Goal: Task Accomplishment & Management: Complete application form

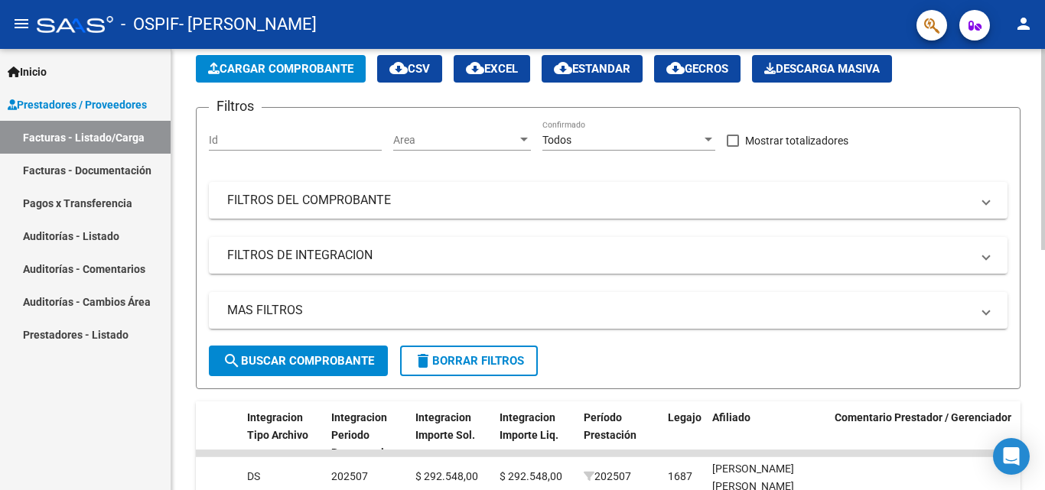
scroll to position [70, 0]
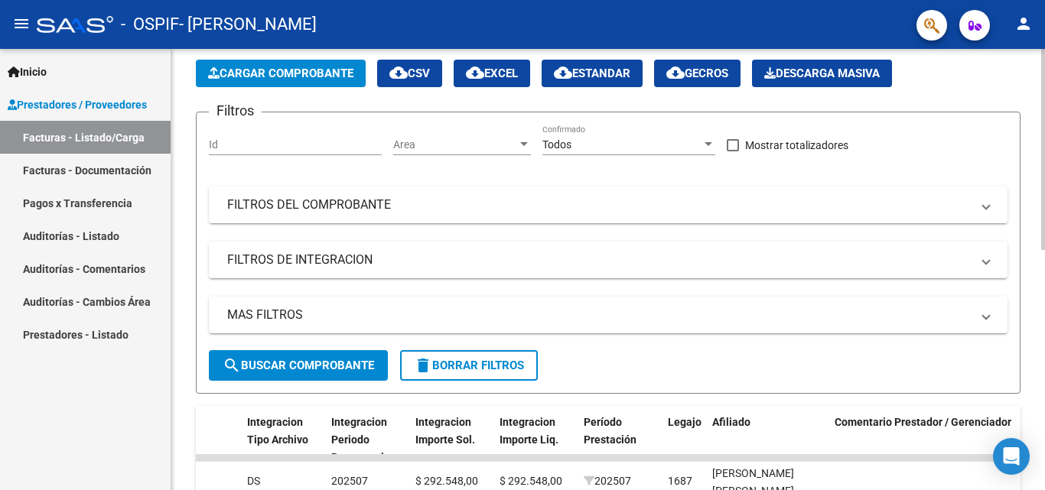
click at [279, 76] on span "Cargar Comprobante" at bounding box center [280, 74] width 145 height 14
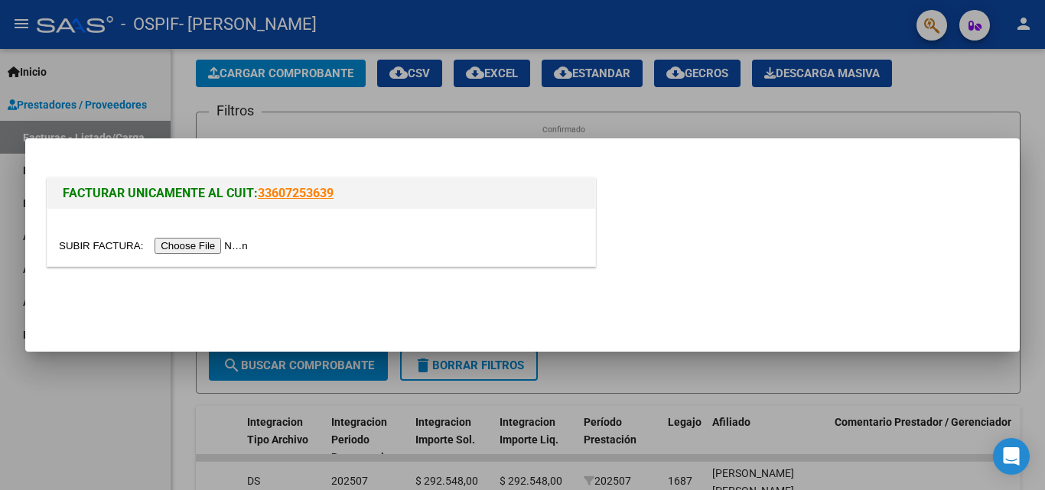
click at [212, 251] on input "file" at bounding box center [156, 246] width 194 height 16
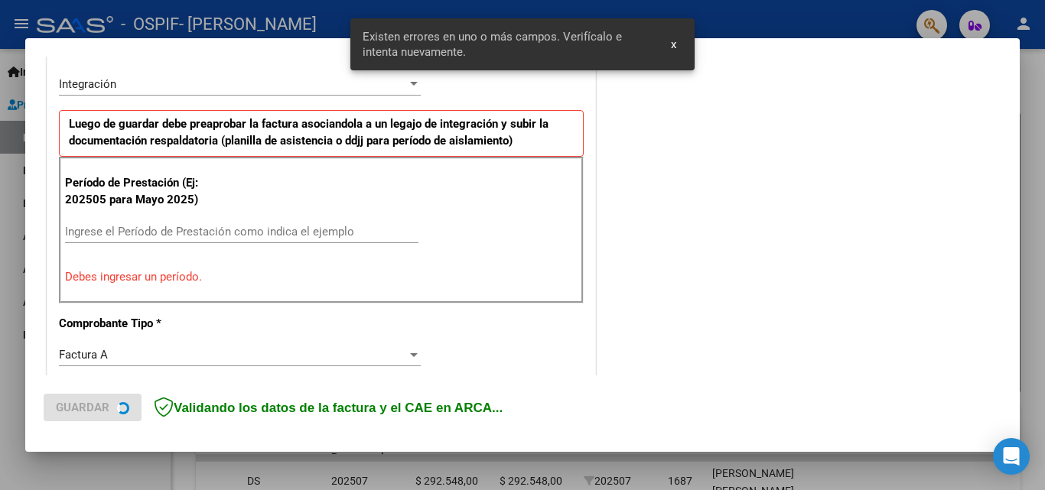
scroll to position [374, 0]
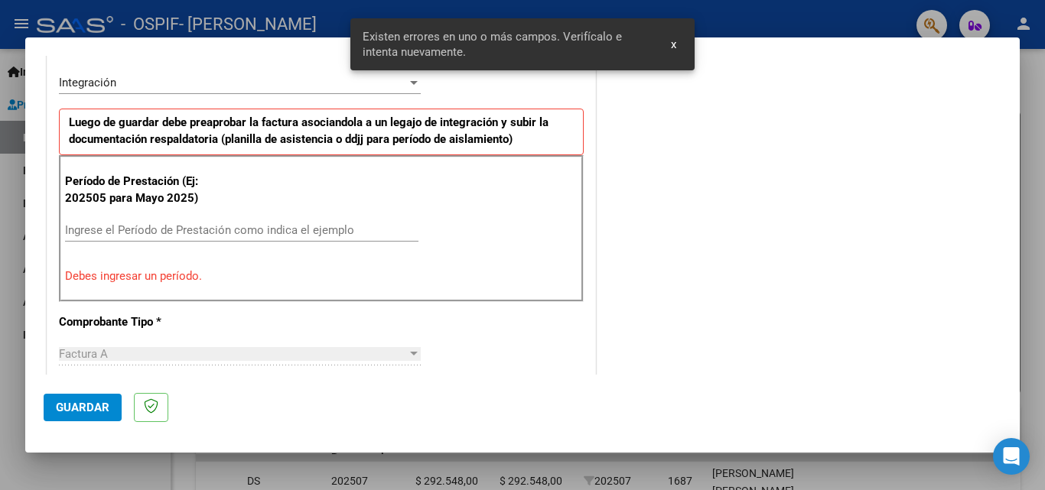
click at [155, 219] on div "Ingrese el Período de Prestación como indica el ejemplo" at bounding box center [241, 230] width 353 height 23
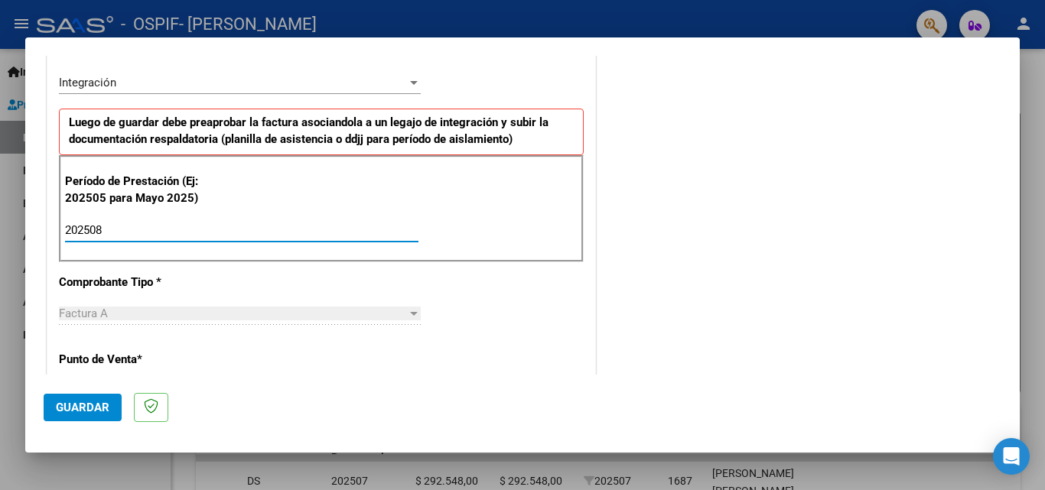
type input "202508"
click at [87, 404] on span "Guardar" at bounding box center [83, 408] width 54 height 14
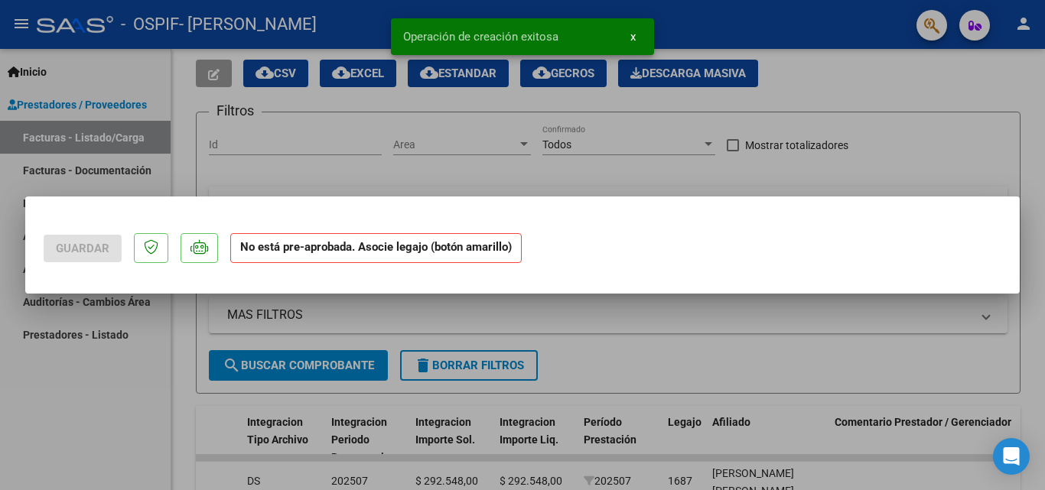
scroll to position [0, 0]
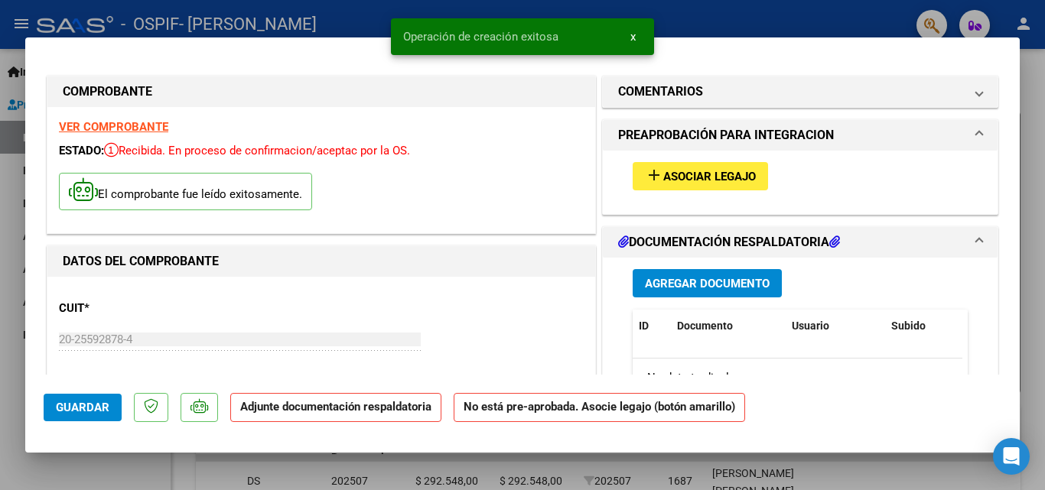
click at [138, 127] on strong "VER COMPROBANTE" at bounding box center [113, 127] width 109 height 14
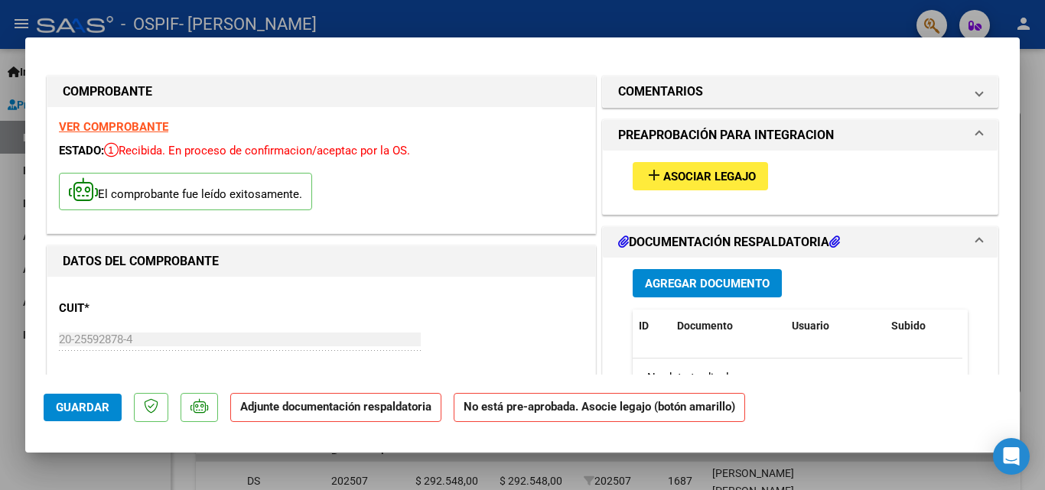
click at [685, 174] on span "Asociar Legajo" at bounding box center [709, 177] width 93 height 14
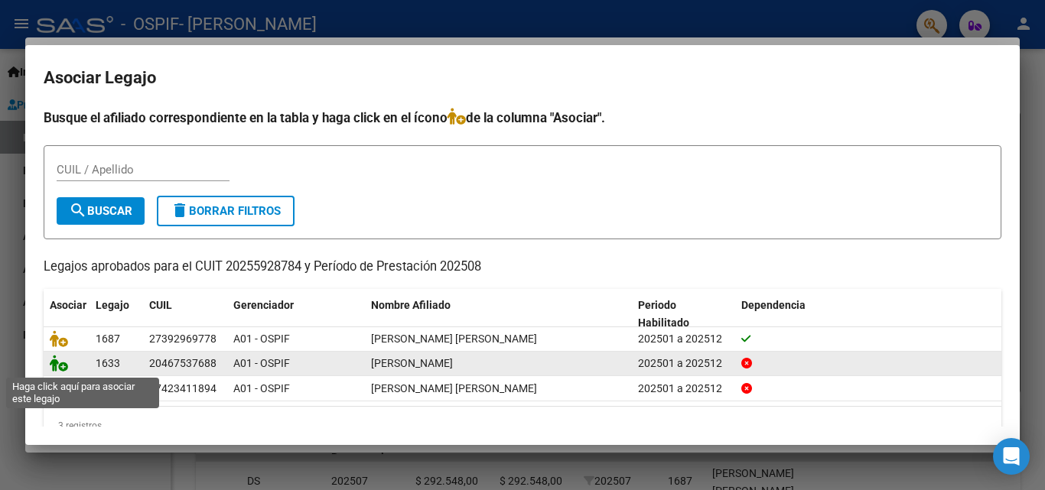
click at [63, 365] on icon at bounding box center [59, 363] width 18 height 17
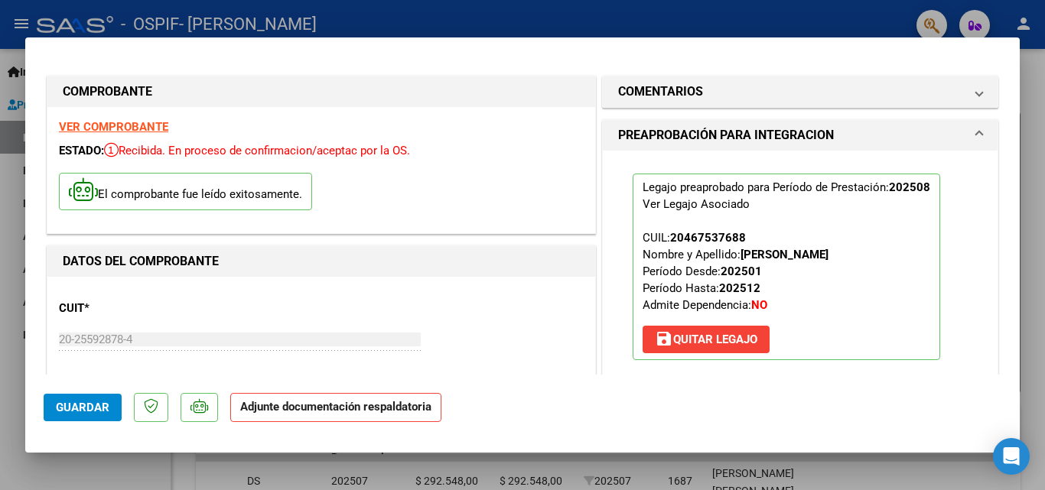
scroll to position [230, 0]
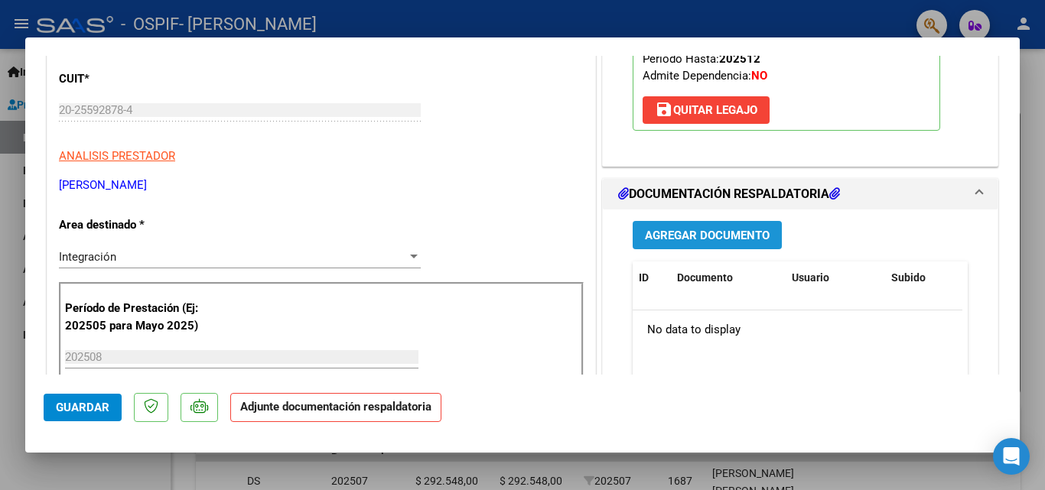
click at [684, 236] on span "Agregar Documento" at bounding box center [707, 236] width 125 height 14
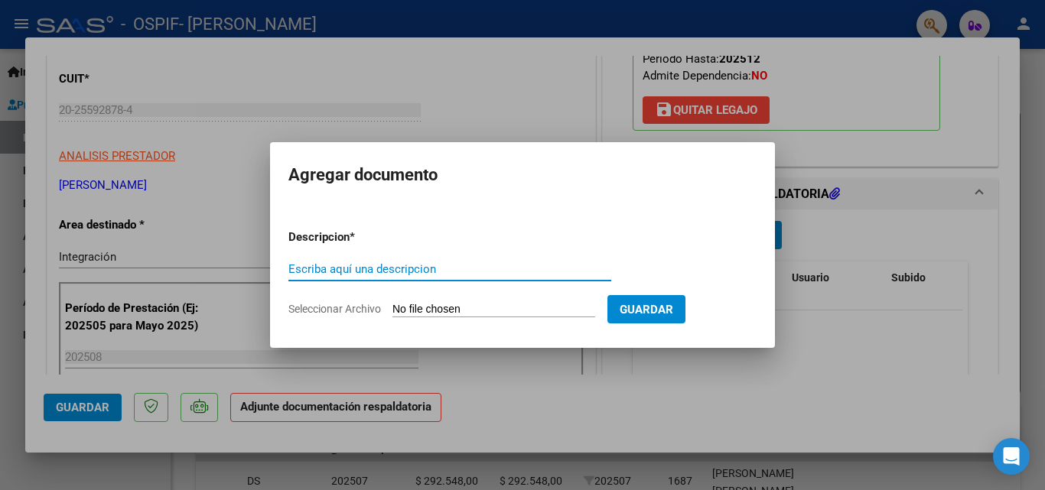
click at [418, 265] on input "Escriba aquí una descripcion" at bounding box center [449, 269] width 323 height 14
type input "ASISTENCIA"
click at [425, 303] on input "Seleccionar Archivo" at bounding box center [493, 310] width 203 height 15
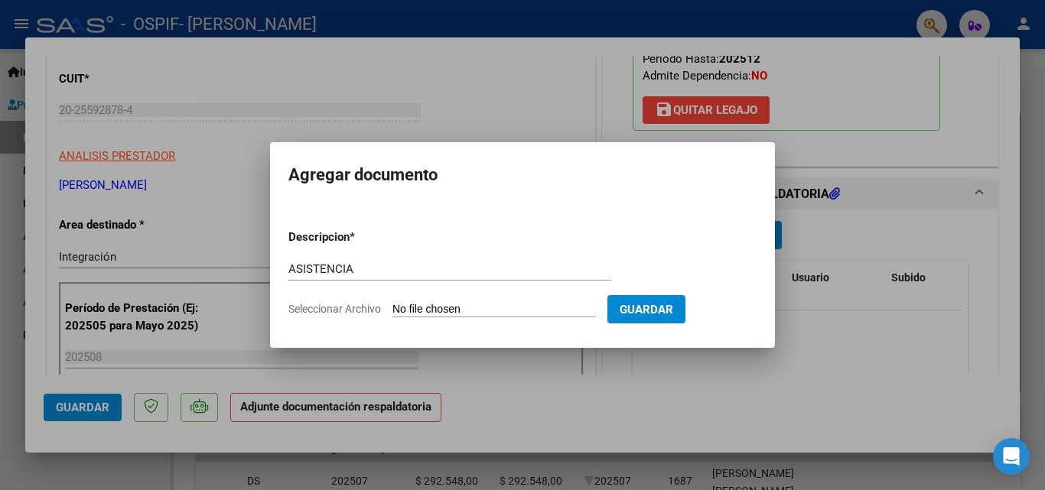
type input "C:\fakepath\ASIST. [PERSON_NAME].jpeg"
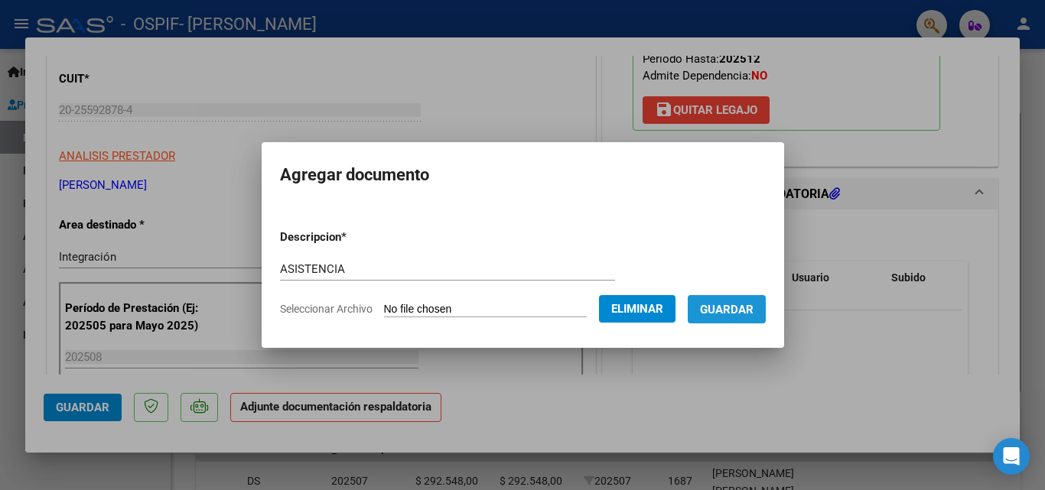
click at [737, 319] on button "Guardar" at bounding box center [727, 309] width 78 height 28
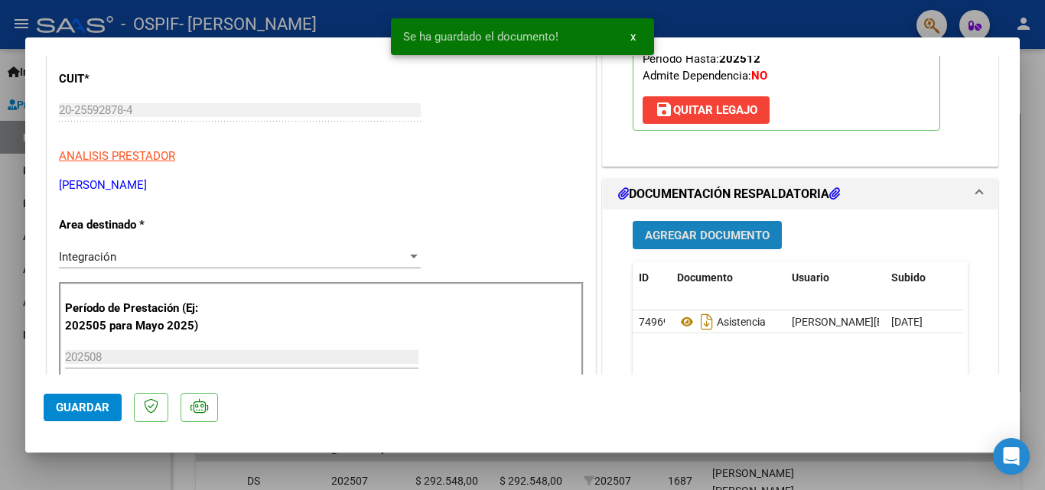
click at [711, 228] on span "Agregar Documento" at bounding box center [707, 235] width 125 height 14
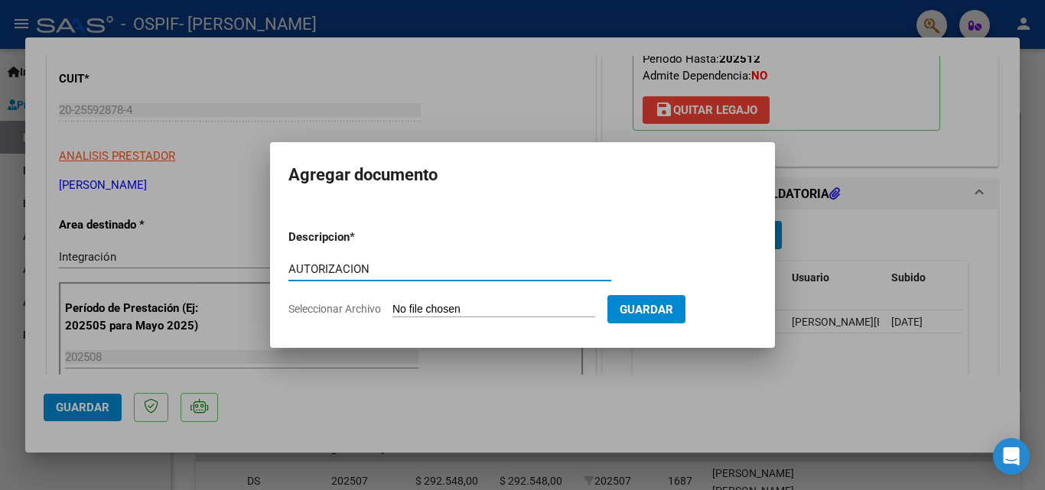
type input "AUTORIZACION"
click at [486, 308] on input "Seleccionar Archivo" at bounding box center [493, 310] width 203 height 15
type input "C:\fakepath\aut [PERSON_NAME] 2025.png"
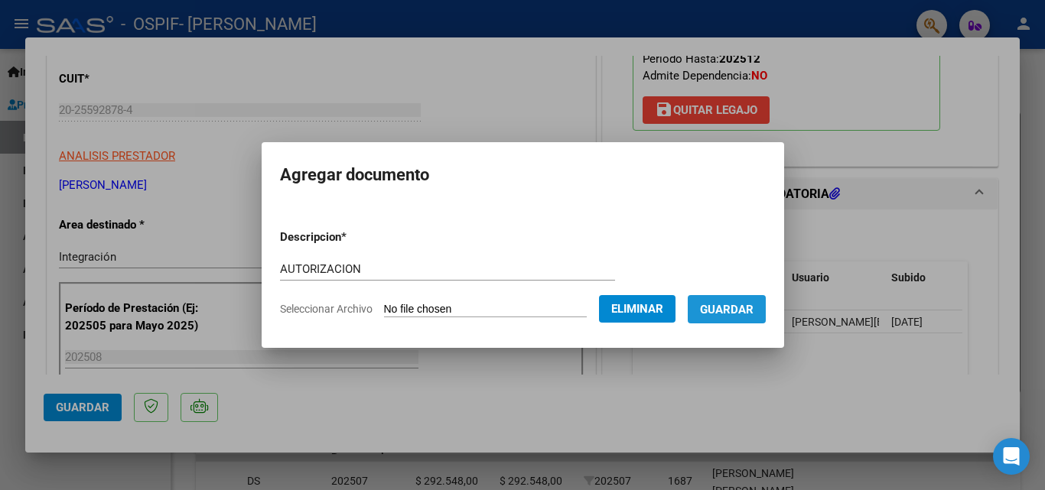
click at [737, 315] on span "Guardar" at bounding box center [727, 310] width 54 height 14
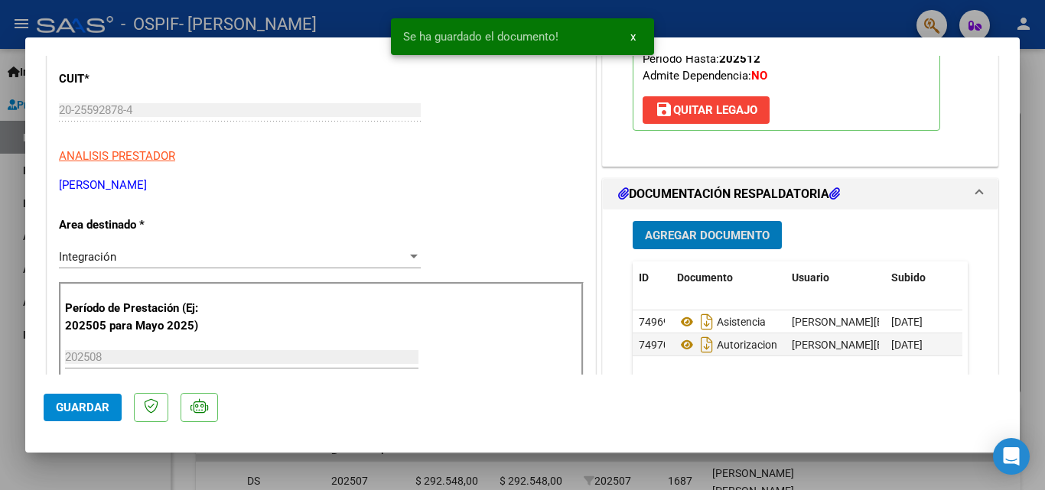
click at [88, 420] on button "Guardar" at bounding box center [83, 408] width 78 height 28
click at [14, 301] on div at bounding box center [522, 245] width 1045 height 490
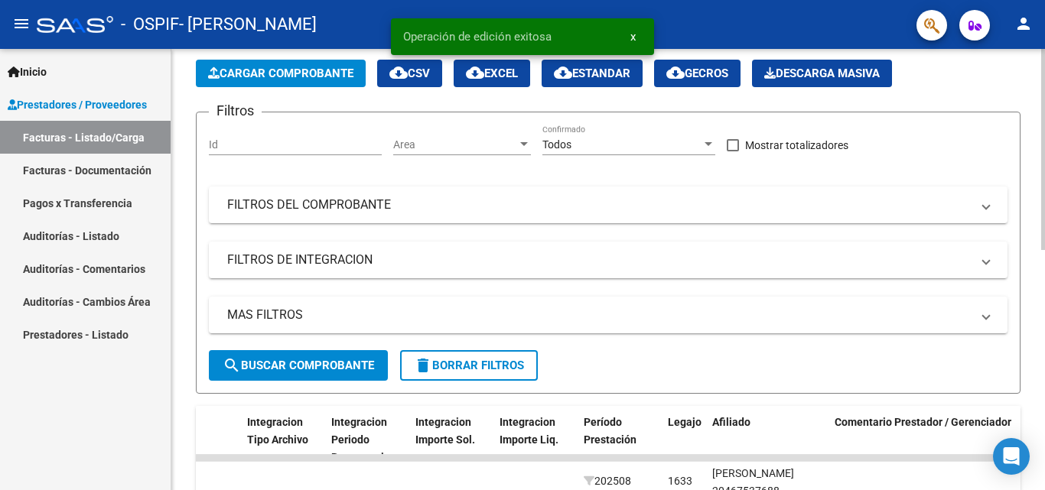
scroll to position [0, 0]
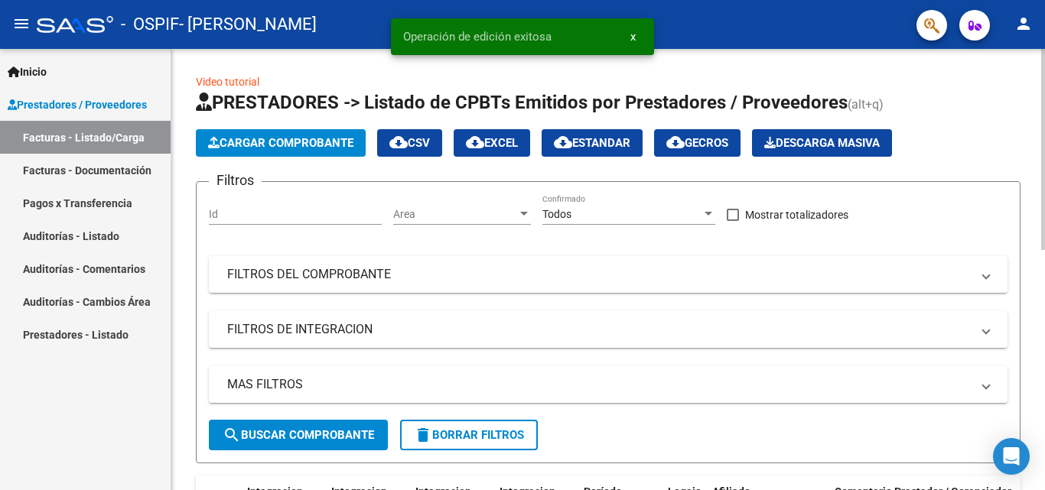
click at [273, 150] on button "Cargar Comprobante" at bounding box center [281, 143] width 170 height 28
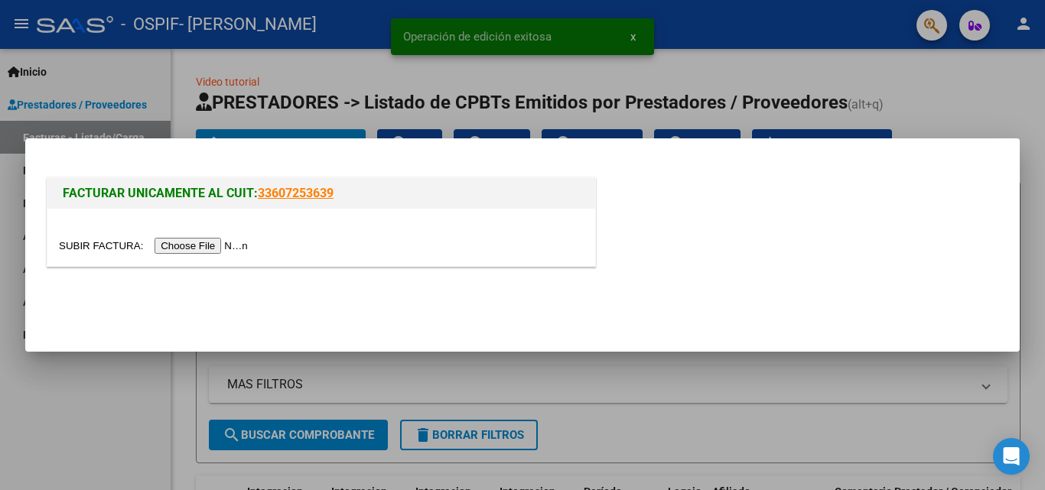
click at [204, 243] on input "file" at bounding box center [156, 246] width 194 height 16
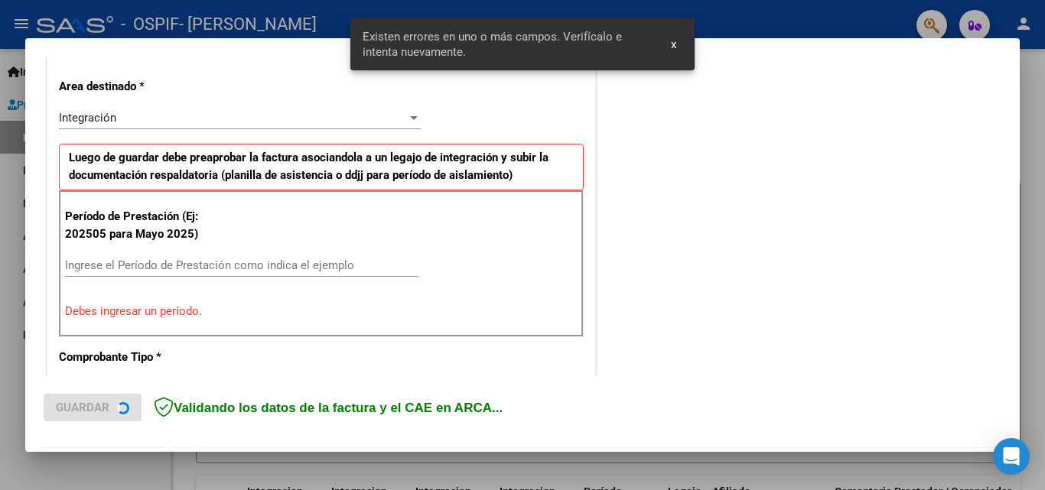
scroll to position [405, 0]
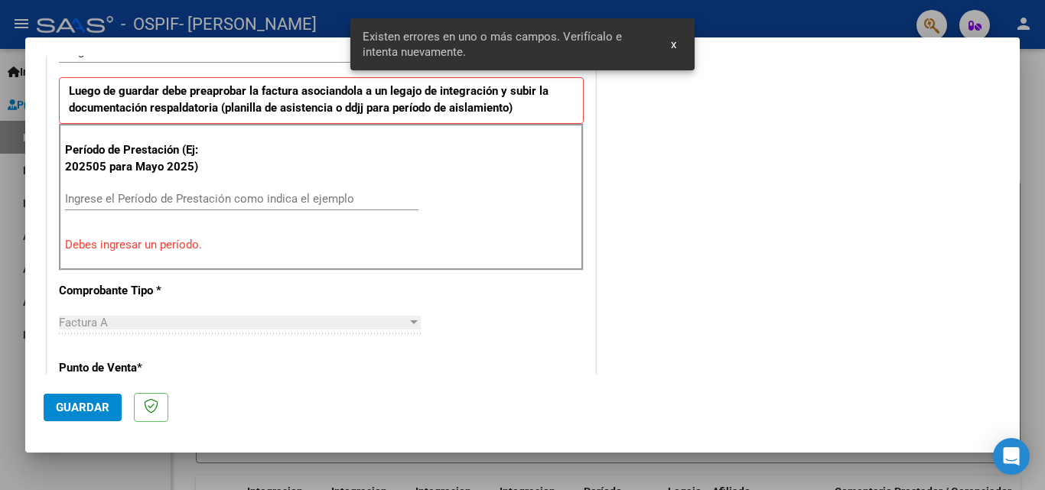
click at [116, 203] on input "Ingrese el Período de Prestación como indica el ejemplo" at bounding box center [241, 199] width 353 height 14
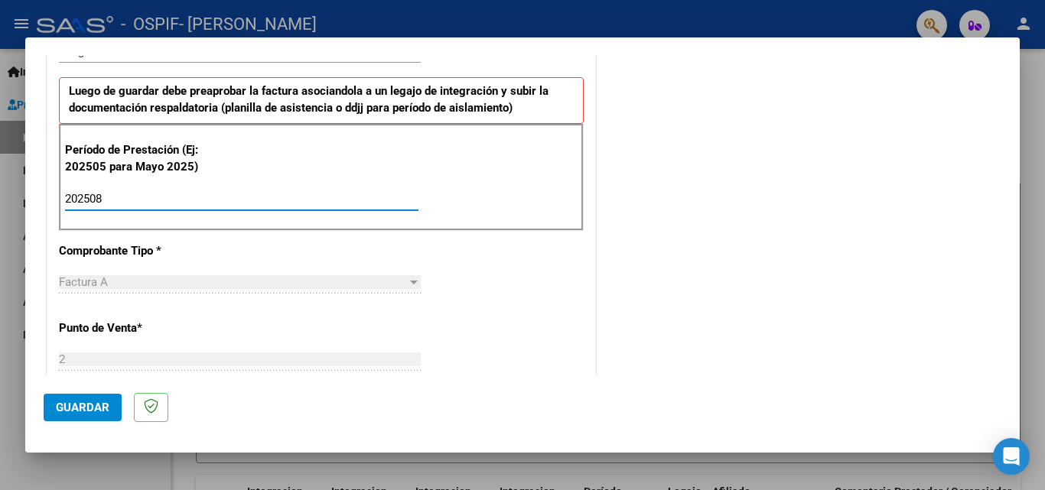
type input "202508"
click at [99, 411] on span "Guardar" at bounding box center [83, 408] width 54 height 14
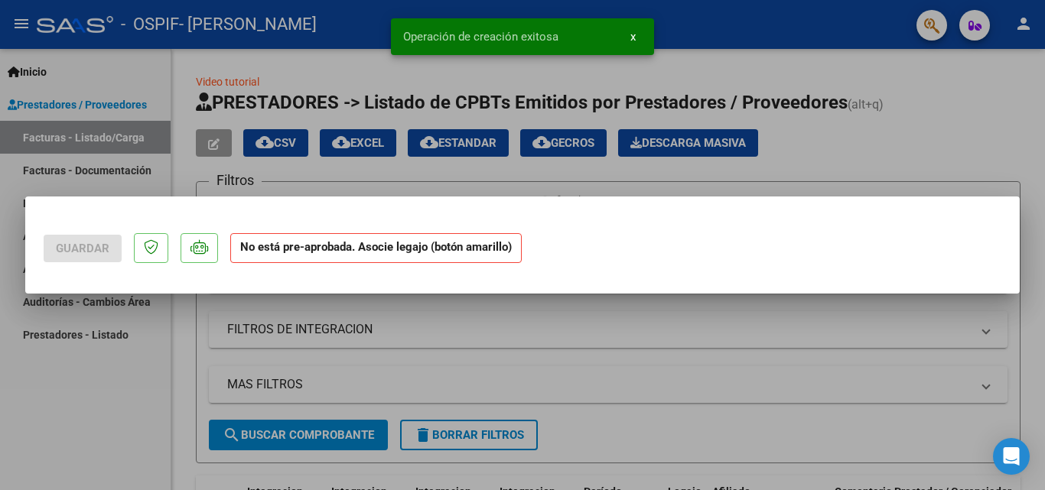
scroll to position [0, 0]
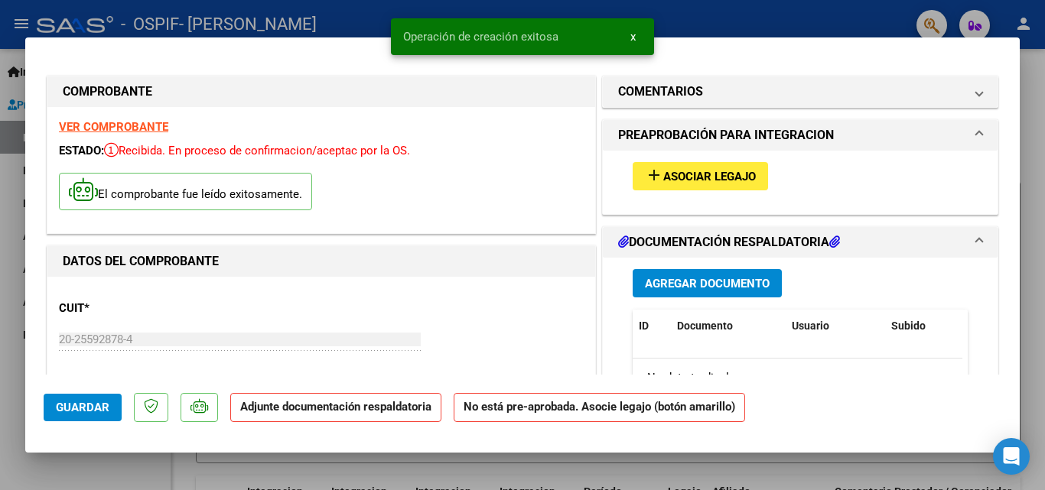
click at [645, 176] on mat-icon "add" at bounding box center [654, 175] width 18 height 18
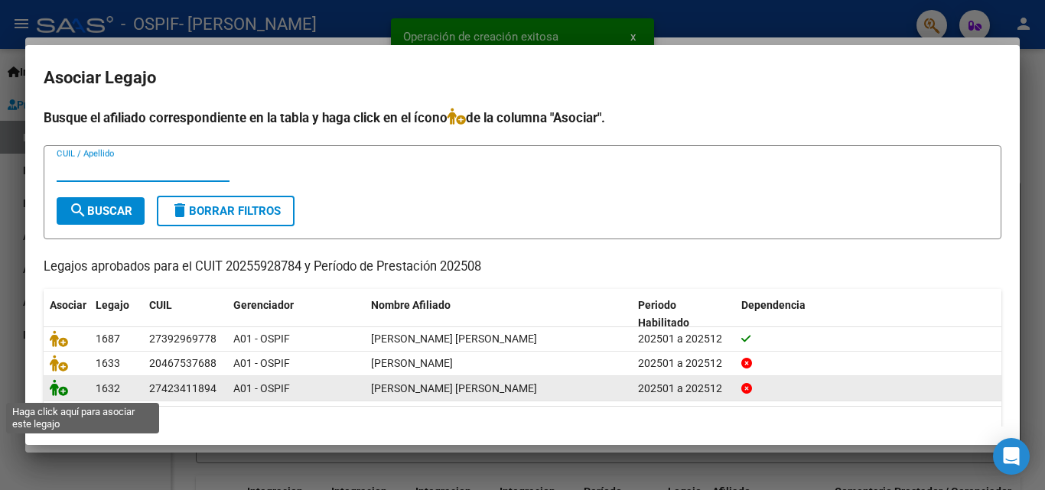
click at [54, 392] on icon at bounding box center [59, 387] width 18 height 17
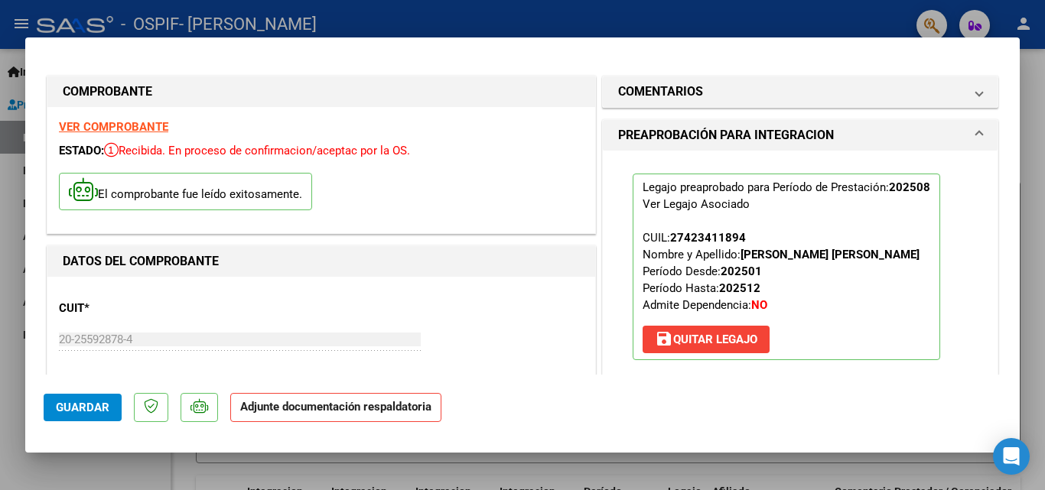
scroll to position [153, 0]
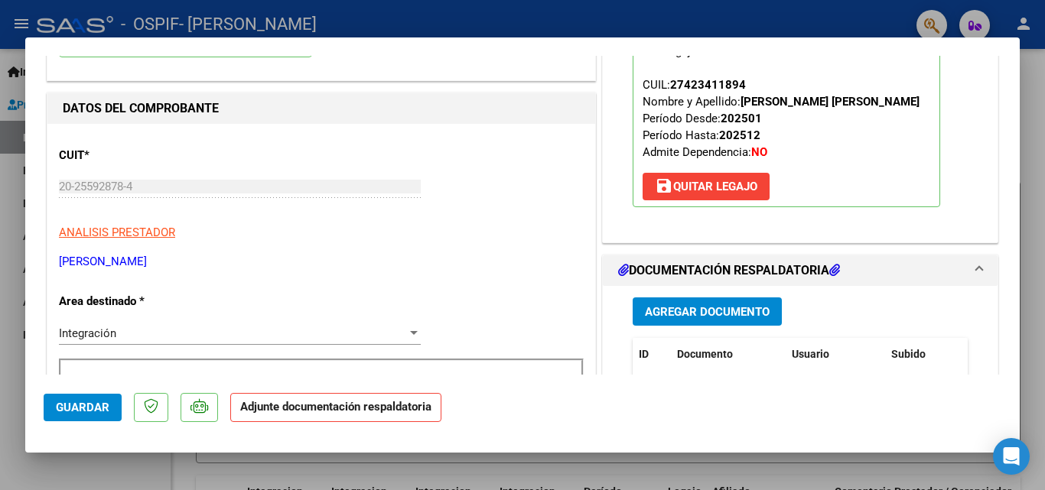
click at [674, 311] on span "Agregar Documento" at bounding box center [707, 312] width 125 height 14
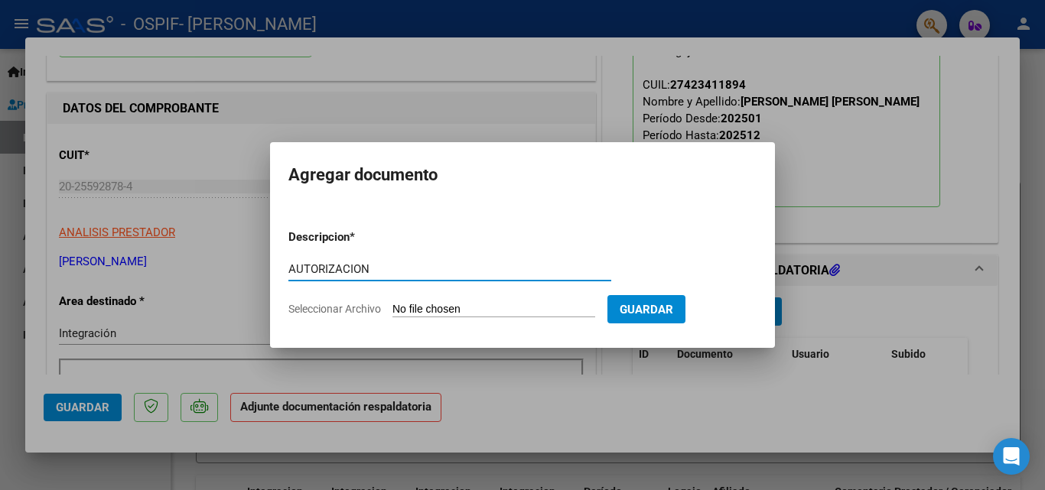
type input "AUTORIZACION"
click at [510, 304] on input "Seleccionar Archivo" at bounding box center [493, 310] width 203 height 15
type input "C:\fakepath\aut [PERSON_NAME] 2025.png"
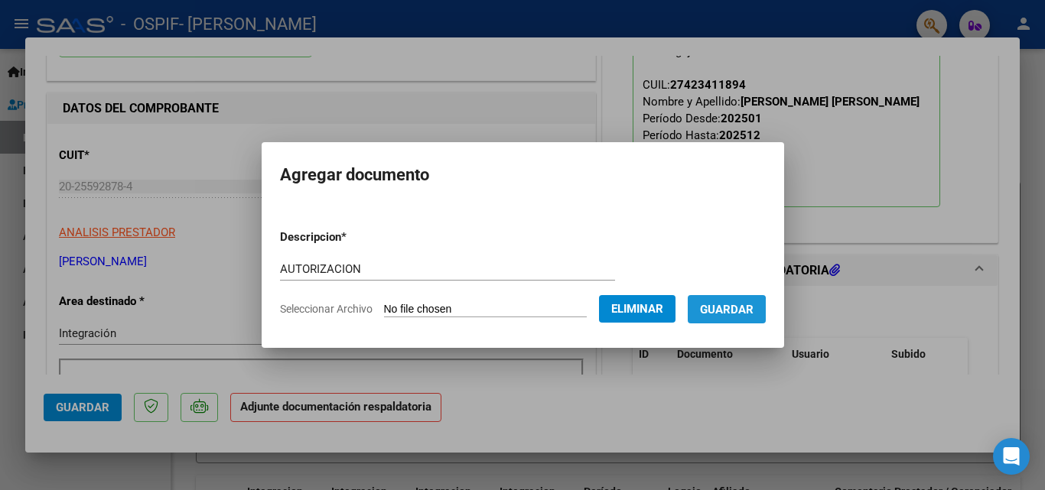
click at [731, 312] on span "Guardar" at bounding box center [727, 310] width 54 height 14
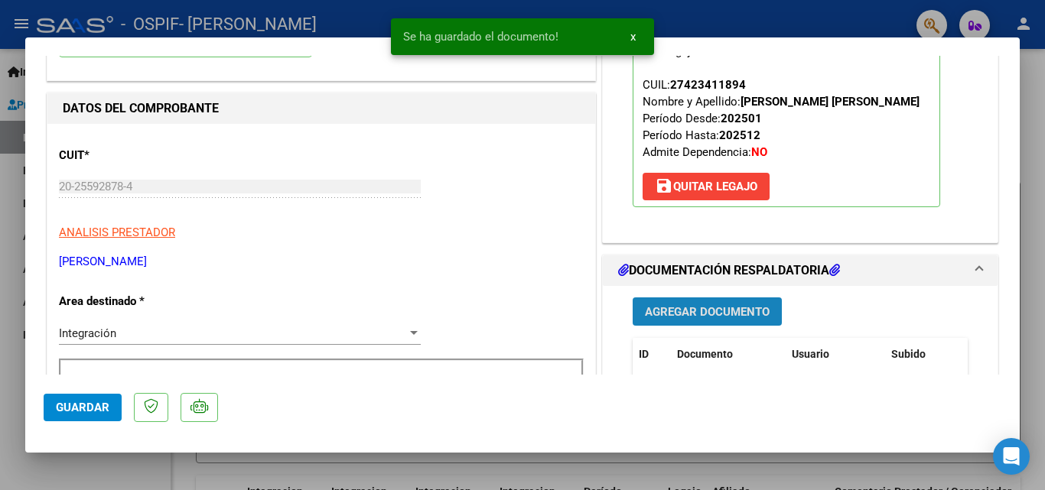
click at [692, 313] on span "Agregar Documento" at bounding box center [707, 312] width 125 height 14
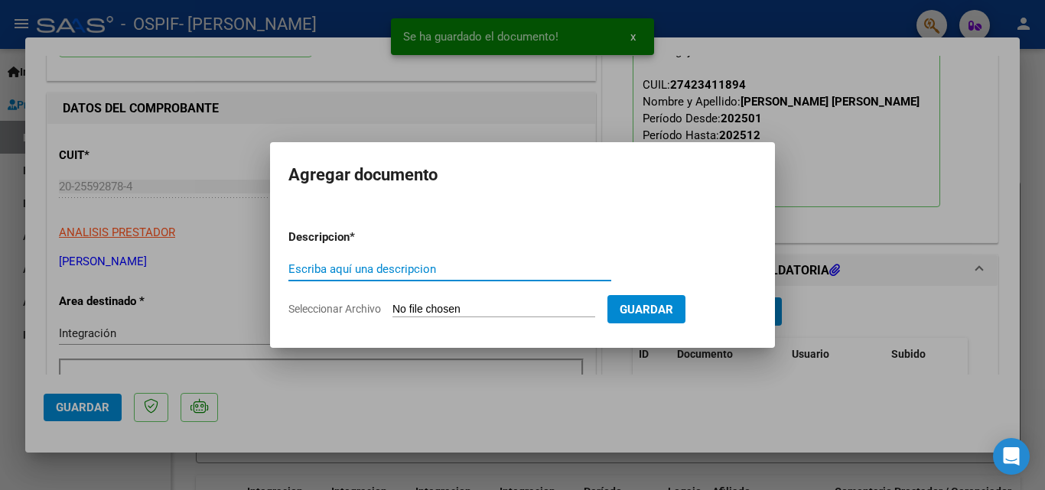
click at [463, 272] on input "Escriba aquí una descripcion" at bounding box center [449, 269] width 323 height 14
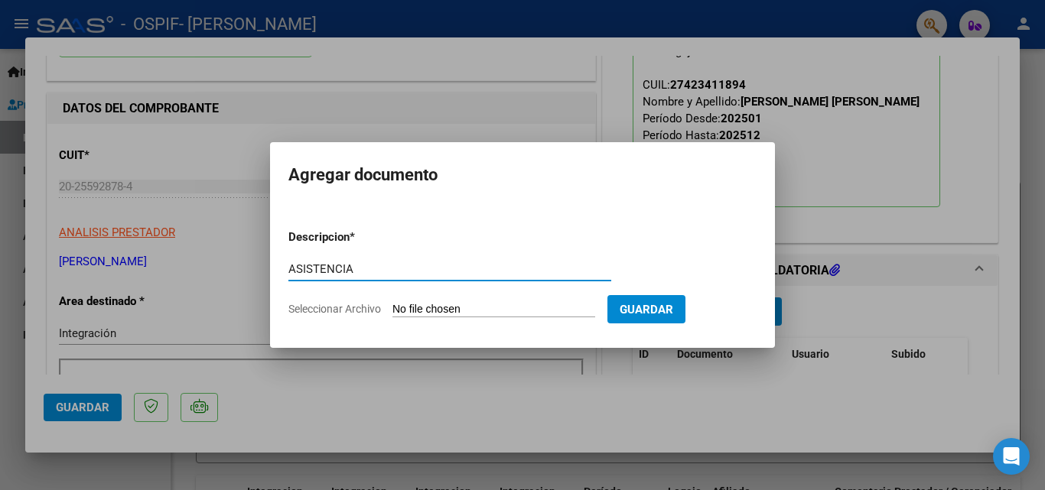
type input "ASISTENCIA"
click at [473, 305] on input "Seleccionar Archivo" at bounding box center [493, 310] width 203 height 15
type input "C:\fakepath\ASIST. [PERSON_NAME].jpeg"
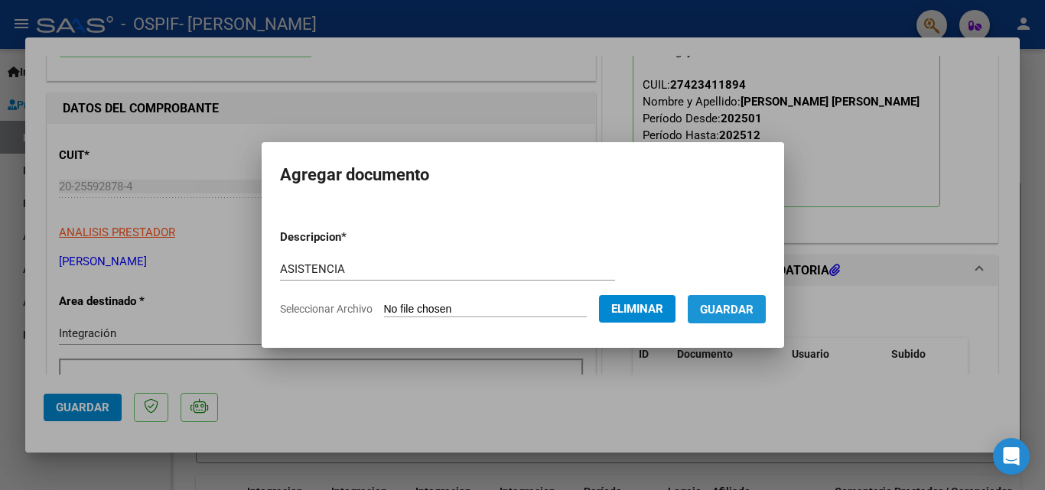
click at [734, 313] on span "Guardar" at bounding box center [727, 310] width 54 height 14
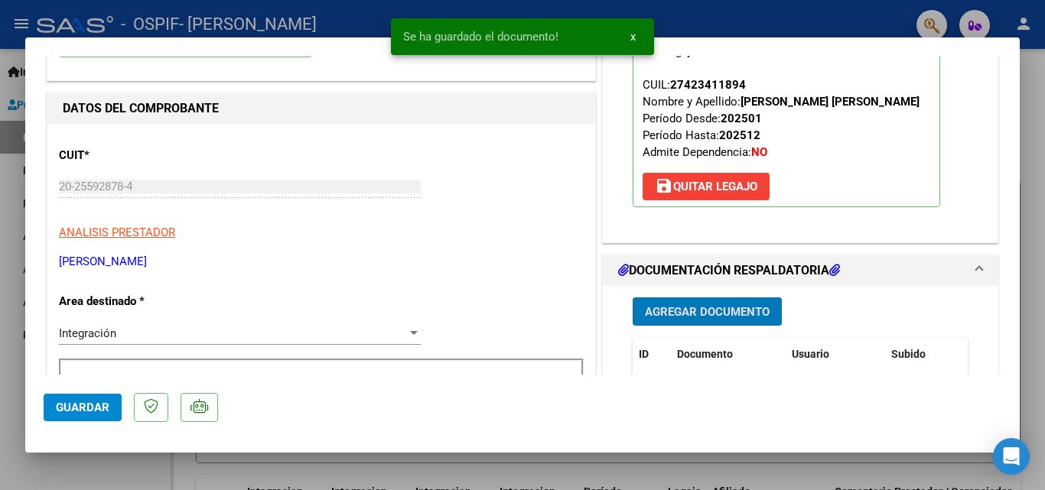
scroll to position [306, 0]
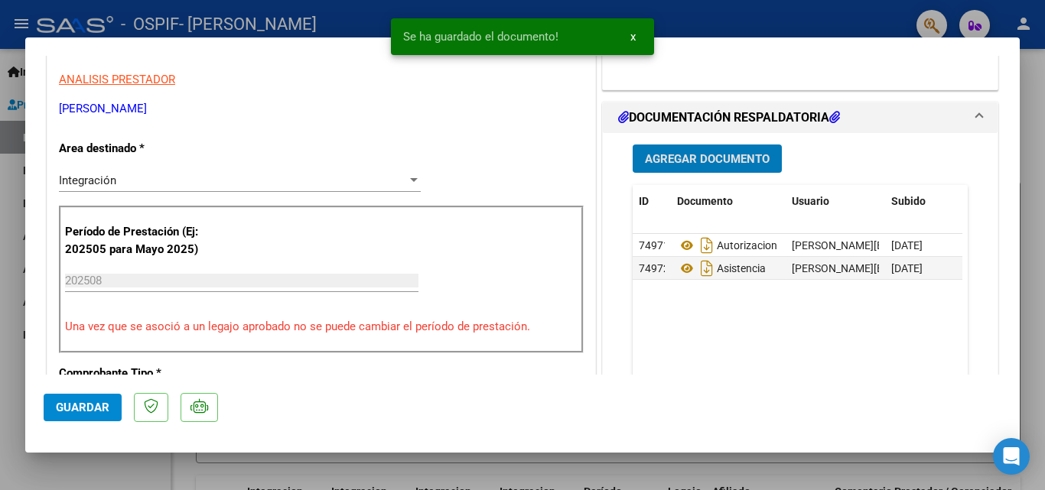
click at [80, 407] on span "Guardar" at bounding box center [83, 408] width 54 height 14
click at [2, 245] on div at bounding box center [522, 245] width 1045 height 490
type input "$ 0,00"
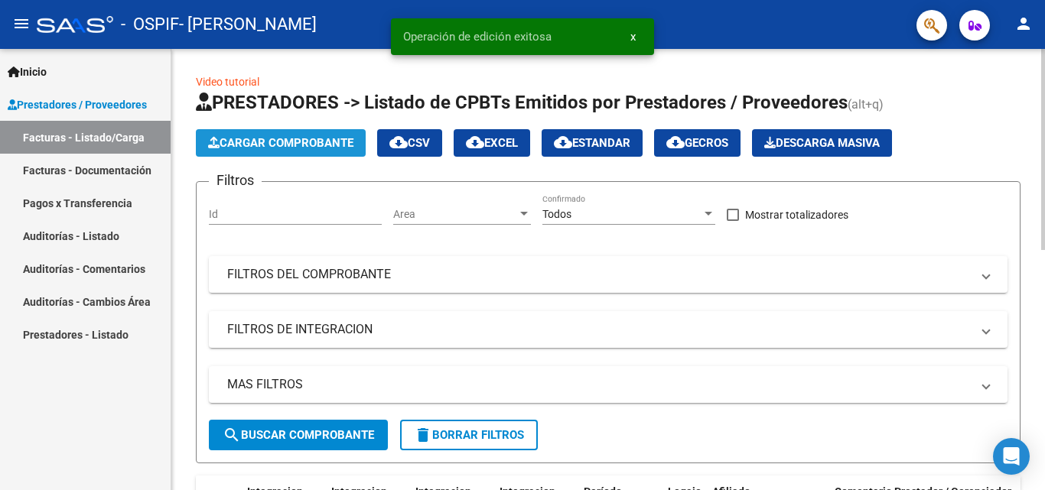
click at [248, 146] on span "Cargar Comprobante" at bounding box center [280, 143] width 145 height 14
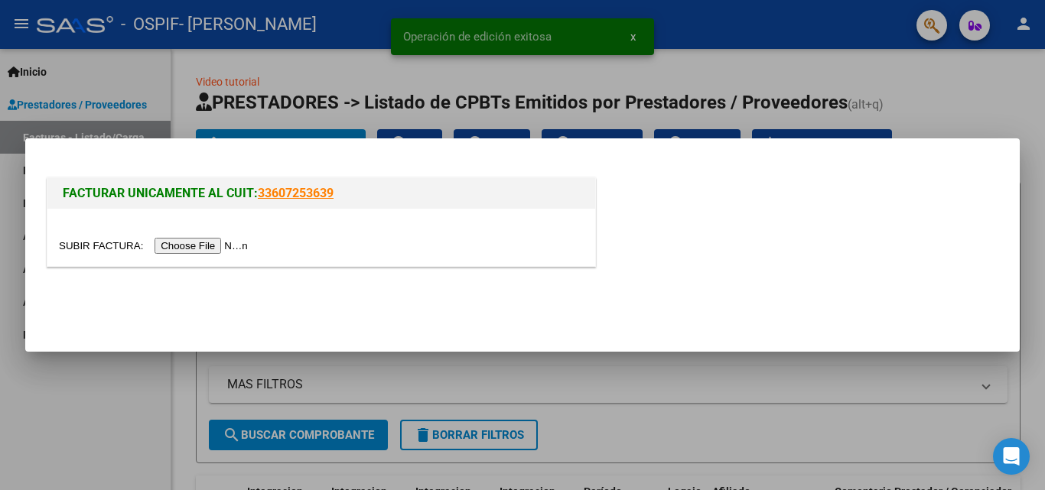
click at [226, 243] on input "file" at bounding box center [156, 246] width 194 height 16
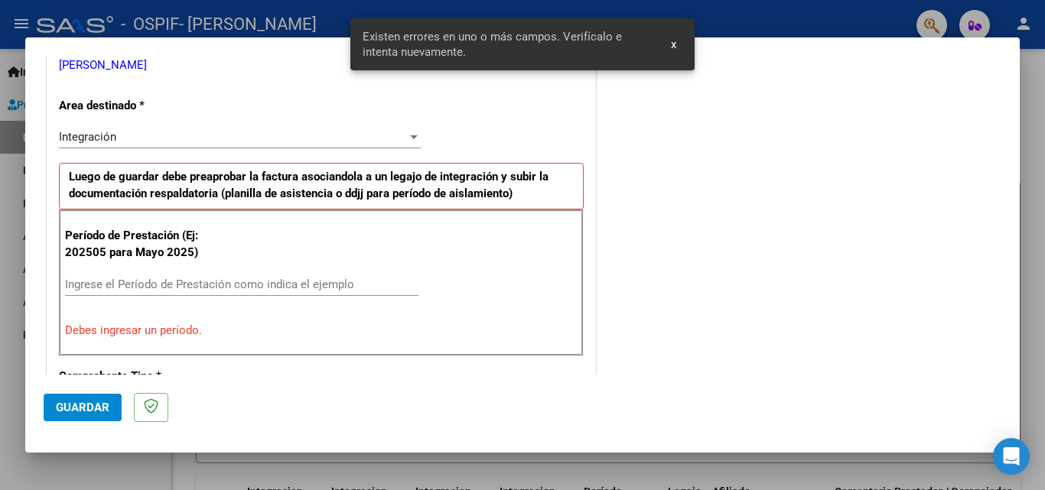
scroll to position [374, 0]
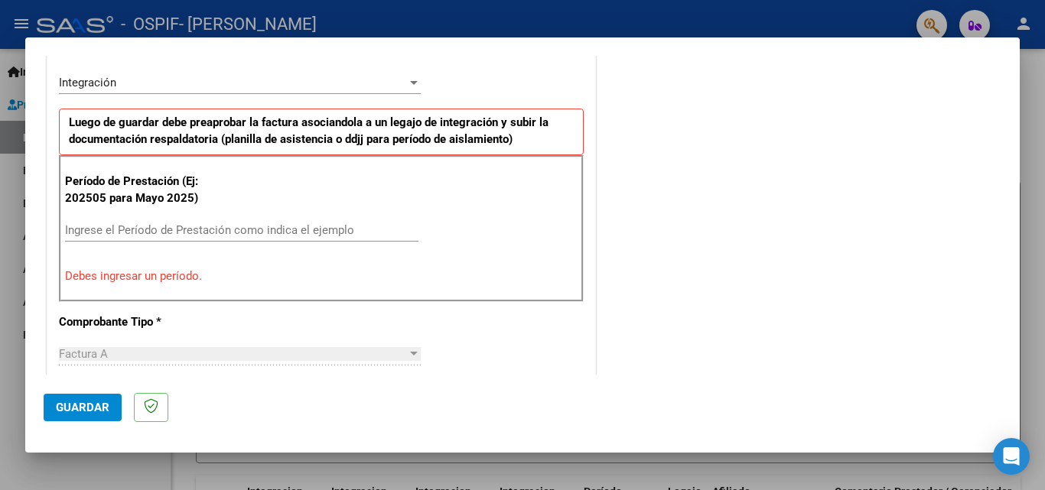
click at [104, 233] on input "Ingrese el Período de Prestación como indica el ejemplo" at bounding box center [241, 230] width 353 height 14
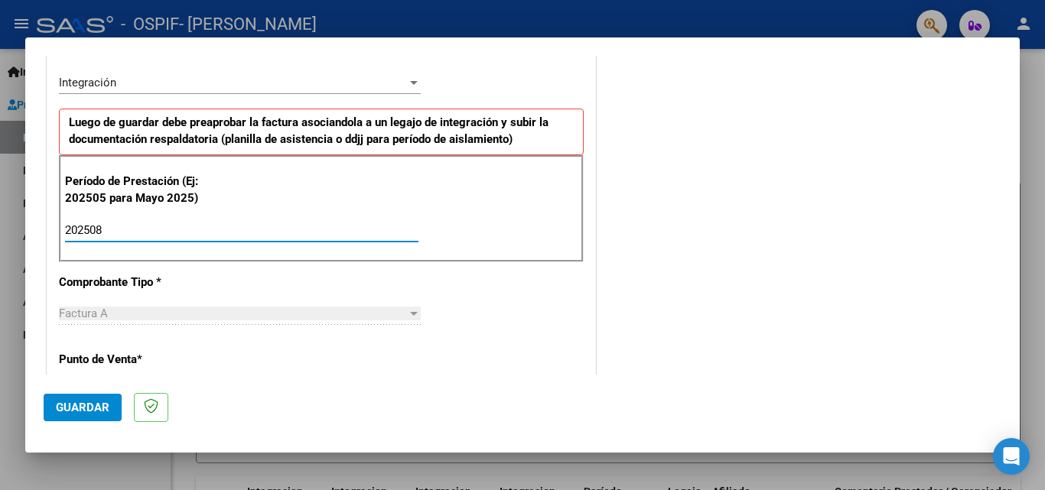
type input "202508"
click at [86, 409] on span "Guardar" at bounding box center [83, 408] width 54 height 14
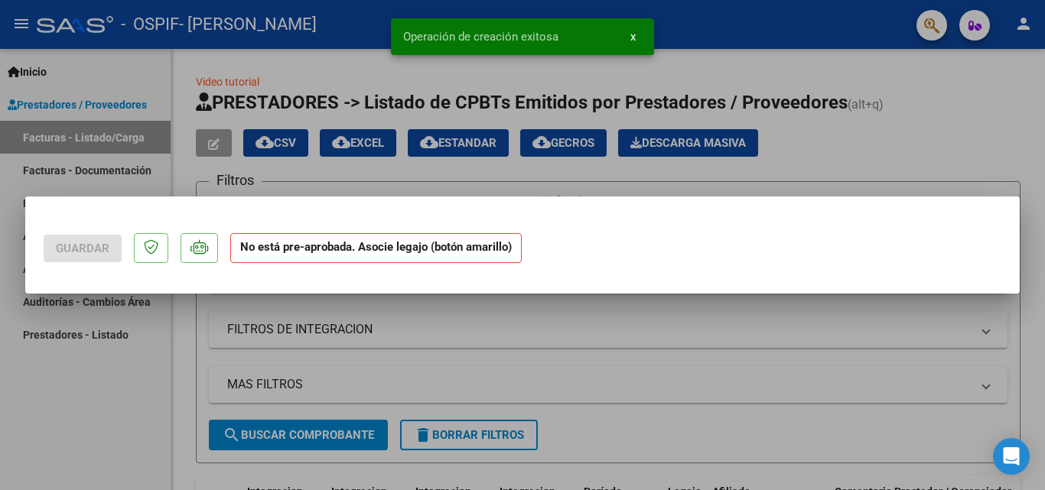
scroll to position [0, 0]
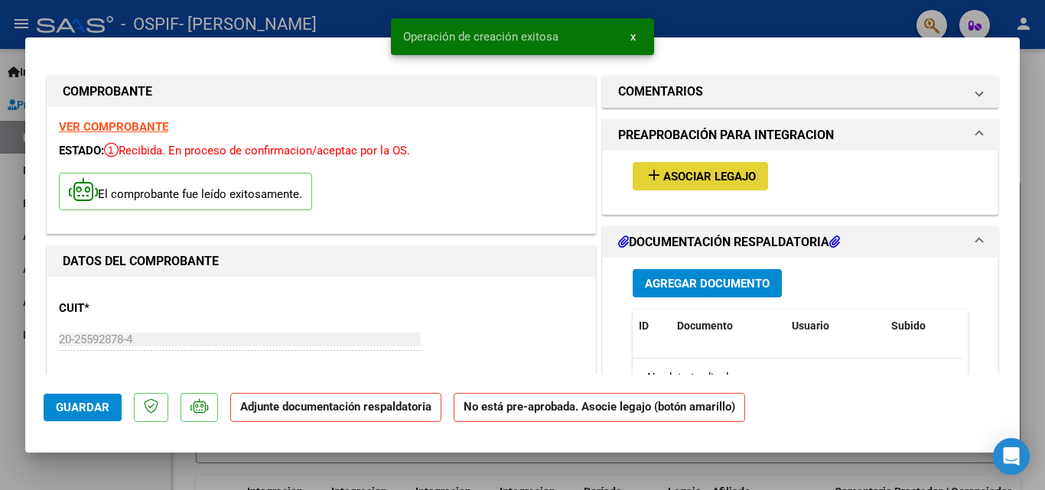
click at [687, 176] on span "Asociar Legajo" at bounding box center [709, 177] width 93 height 14
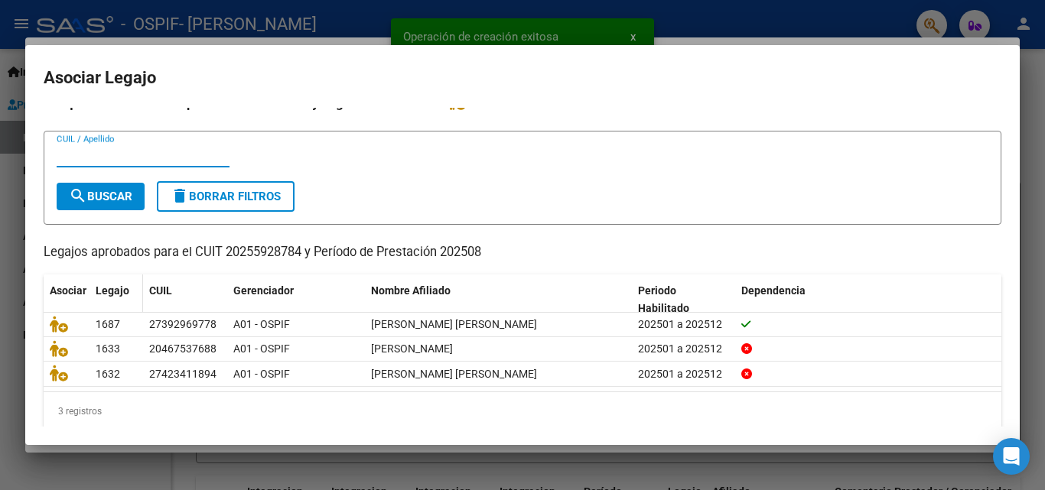
scroll to position [33, 0]
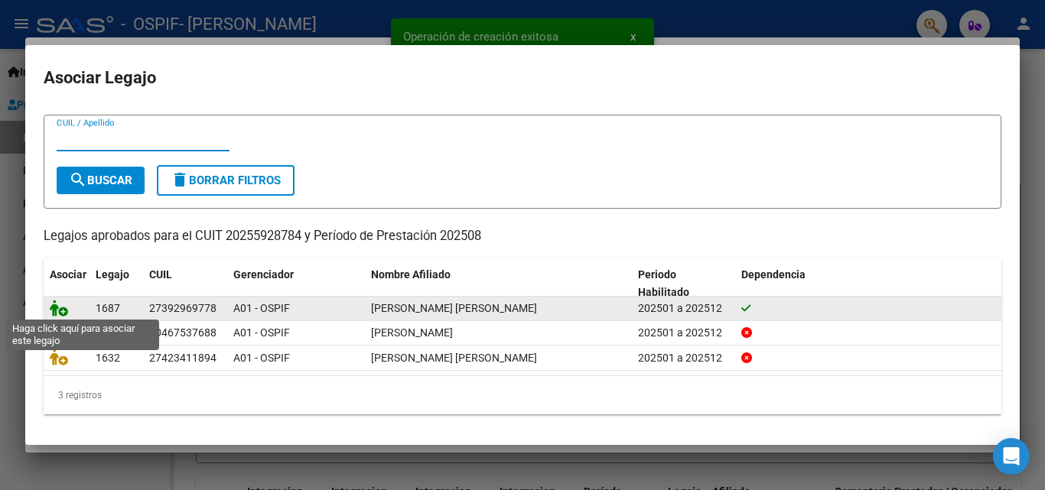
click at [60, 307] on icon at bounding box center [59, 308] width 18 height 17
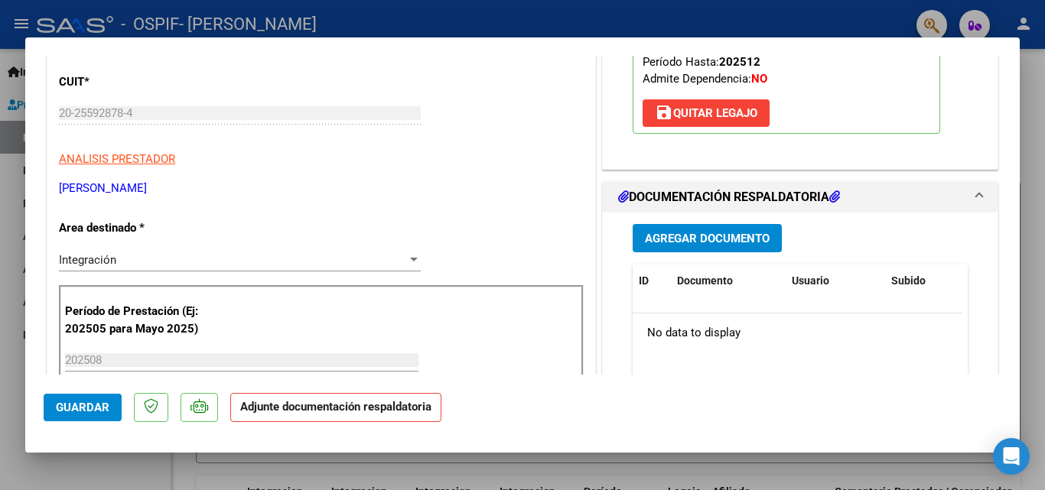
scroll to position [230, 0]
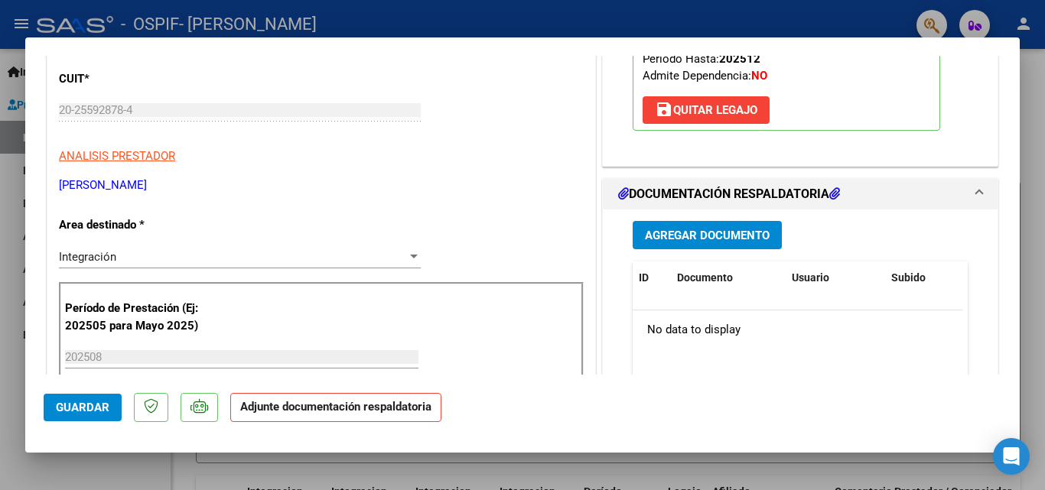
click at [670, 236] on span "Agregar Documento" at bounding box center [707, 236] width 125 height 14
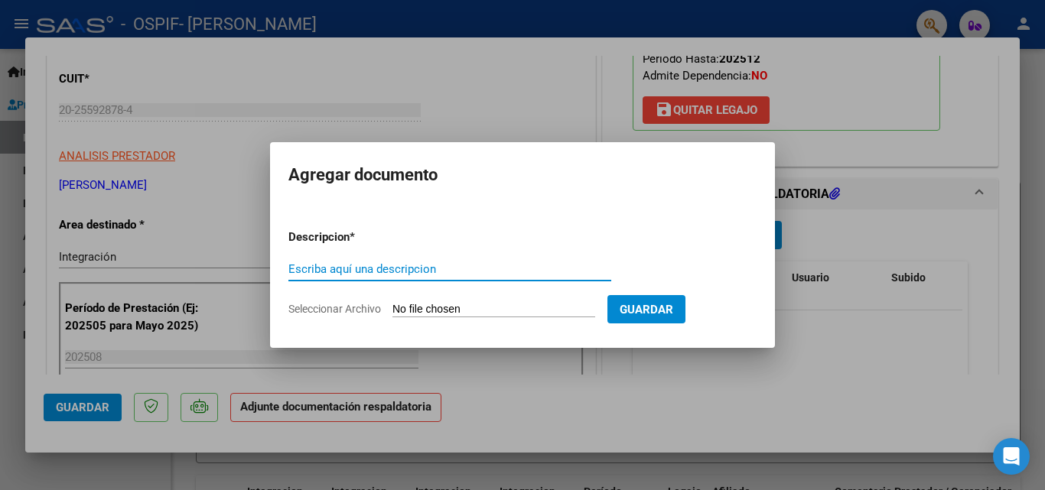
click at [409, 269] on input "Escriba aquí una descripcion" at bounding box center [449, 269] width 323 height 14
type input "ASISTENCIA"
click at [494, 311] on input "Seleccionar Archivo" at bounding box center [493, 310] width 203 height 15
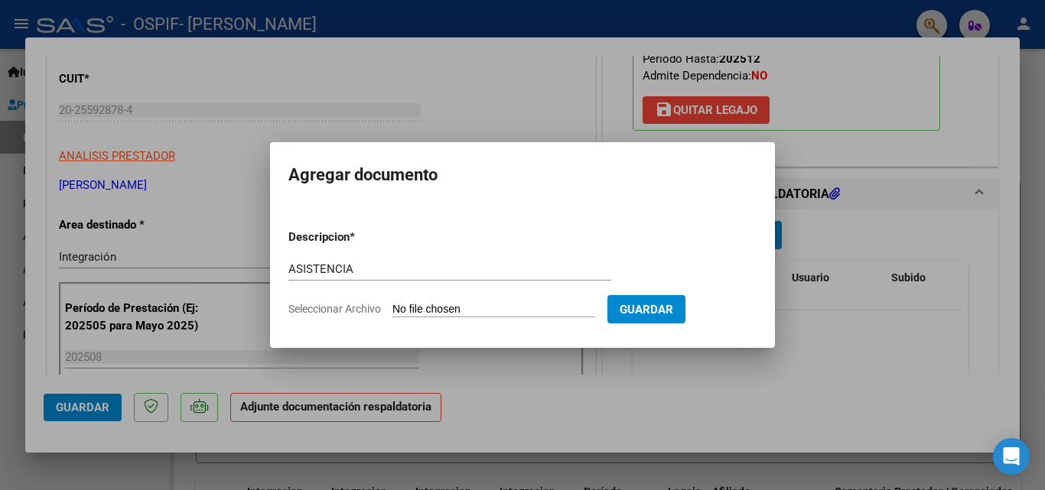
type input "C:\fakepath\ASIST. [PERSON_NAME].jpeg"
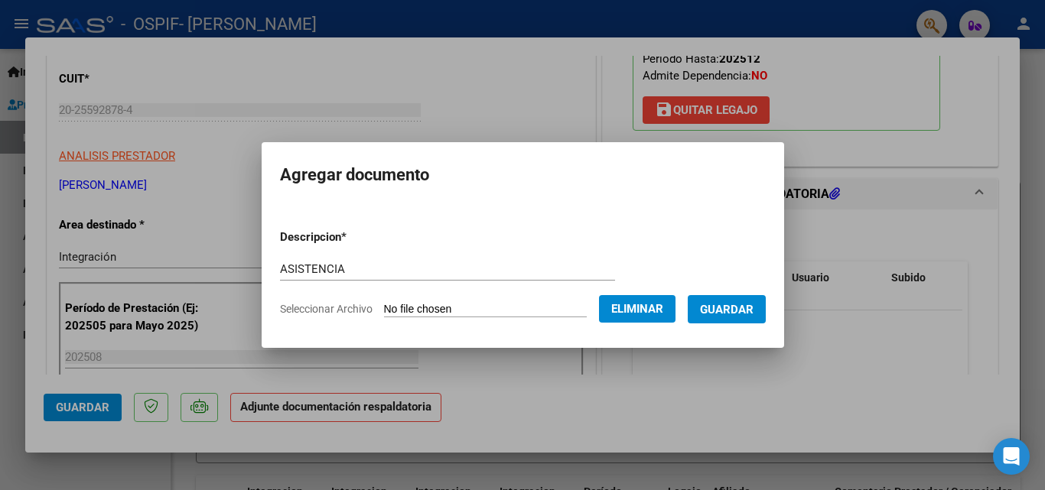
click at [738, 306] on span "Guardar" at bounding box center [727, 310] width 54 height 14
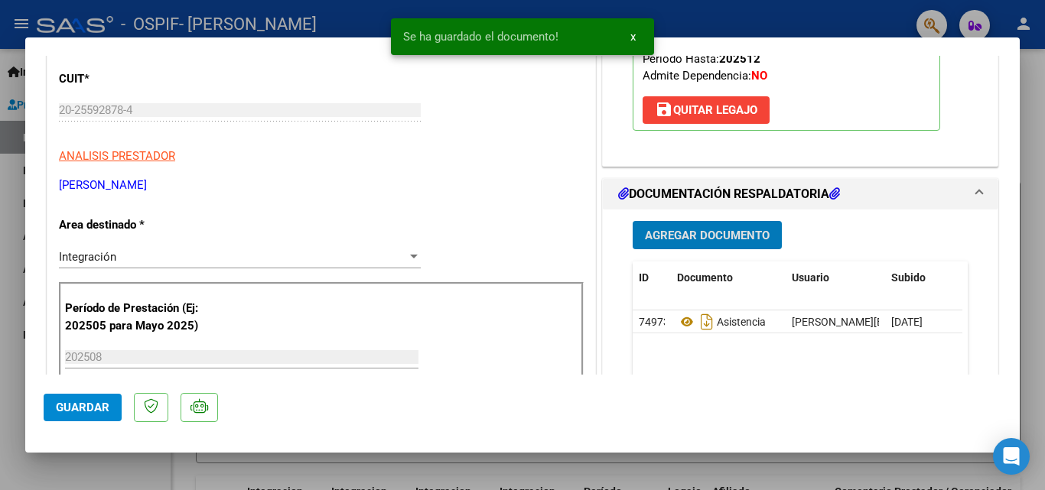
click at [703, 232] on span "Agregar Documento" at bounding box center [707, 236] width 125 height 14
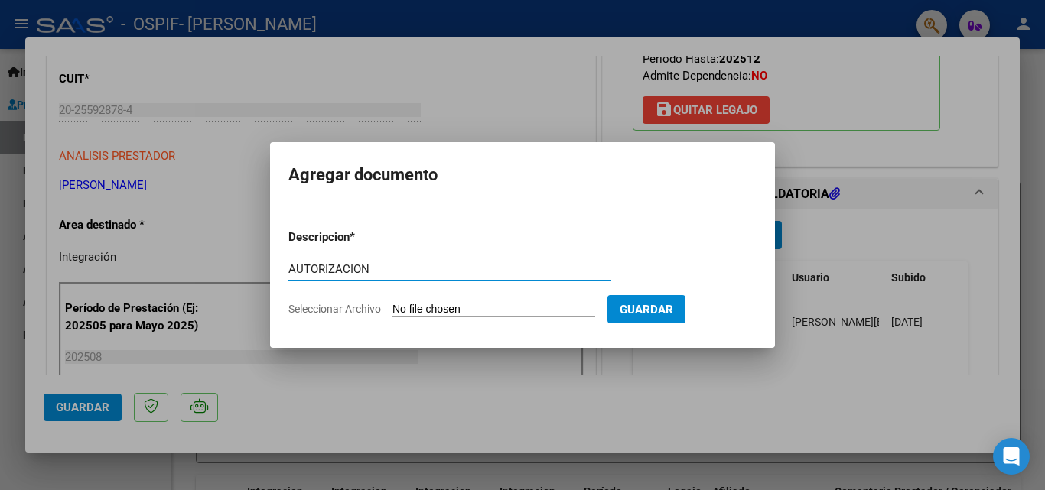
type input "AUTORIZACION"
click at [512, 308] on input "Seleccionar Archivo" at bounding box center [493, 310] width 203 height 15
type input "C:\fakepath\[PERSON_NAME] autorizacion 2025.png"
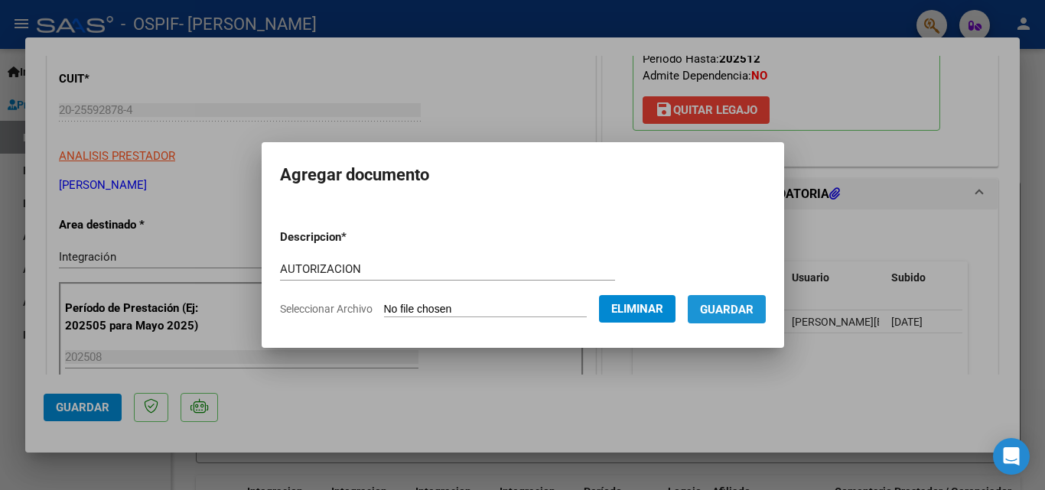
click at [734, 318] on button "Guardar" at bounding box center [727, 309] width 78 height 28
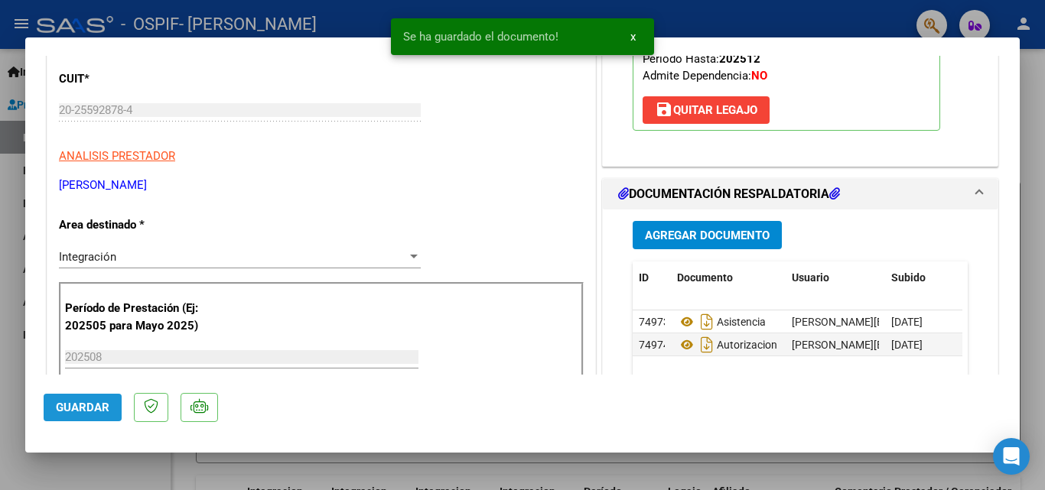
click at [96, 405] on span "Guardar" at bounding box center [83, 408] width 54 height 14
click at [0, 286] on div at bounding box center [522, 245] width 1045 height 490
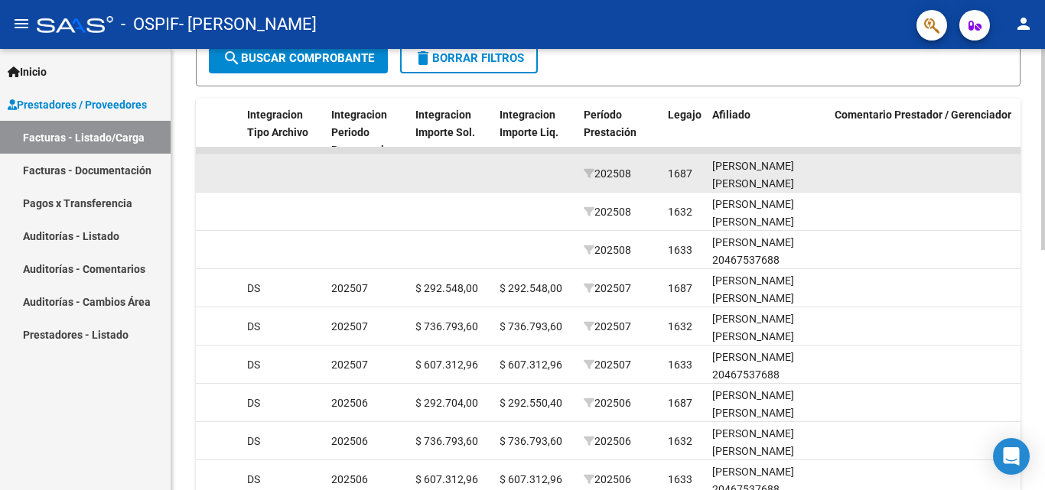
scroll to position [383, 0]
